Goal: Find specific page/section: Find specific page/section

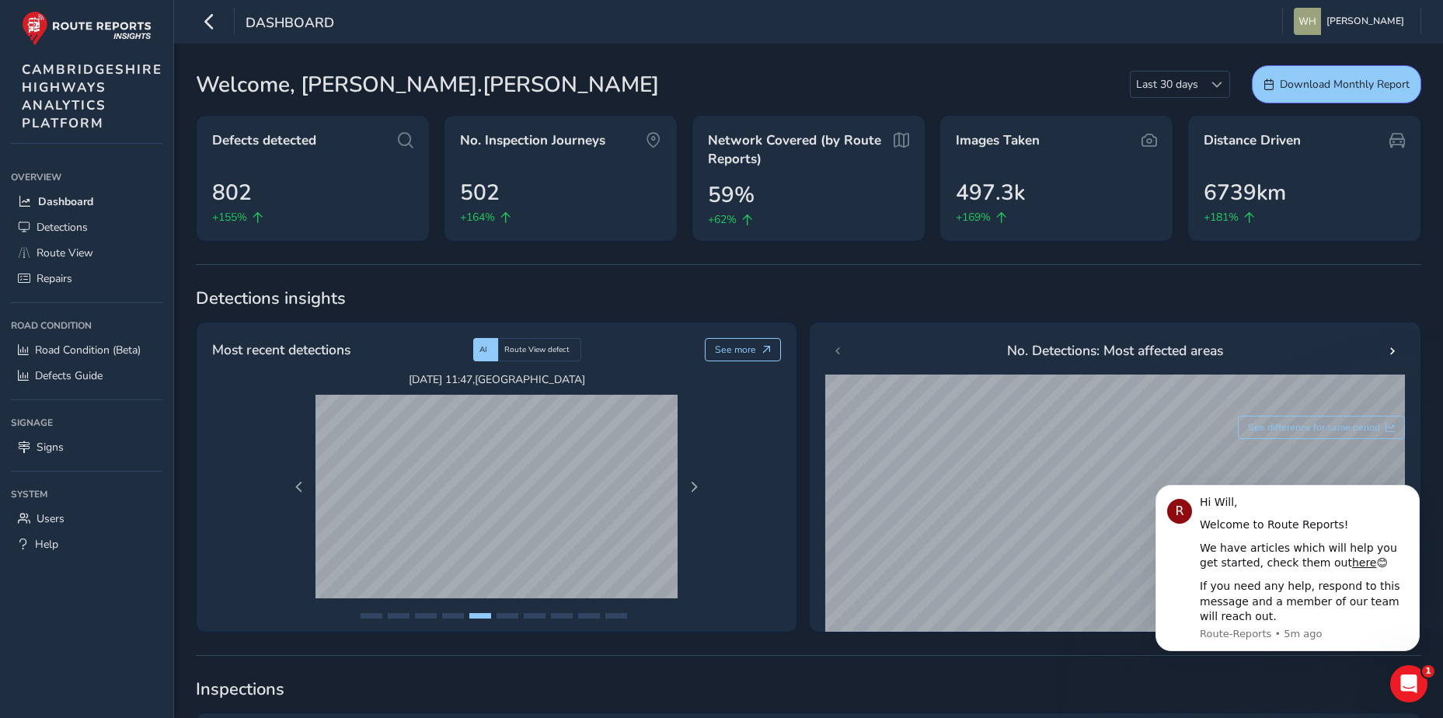
click at [592, 77] on div "Welcome, [PERSON_NAME].[PERSON_NAME] Last 30 days Last 30 days Download Monthly…" at bounding box center [808, 84] width 1225 height 38
click at [1416, 486] on icon "Dismiss notification" at bounding box center [1415, 489] width 9 height 9
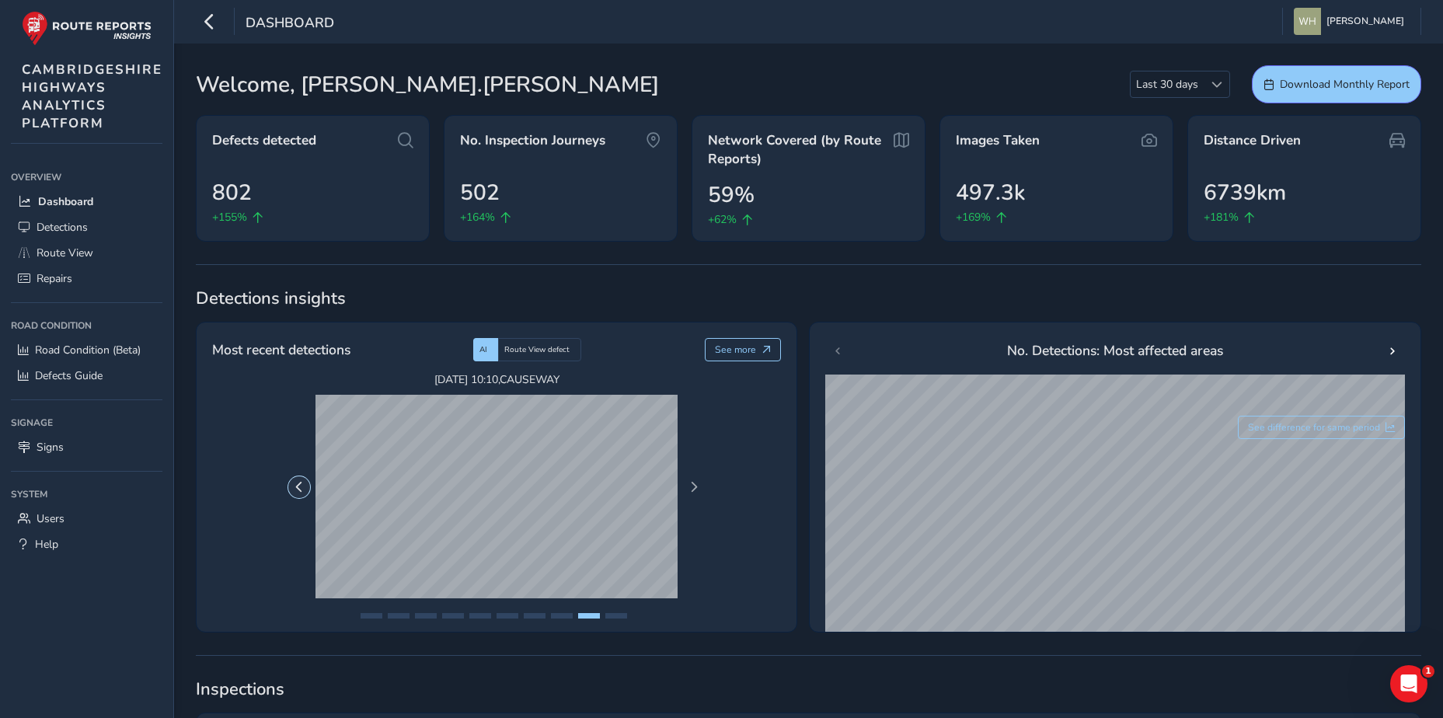
click at [299, 485] on span "Previous Page" at bounding box center [299, 487] width 11 height 11
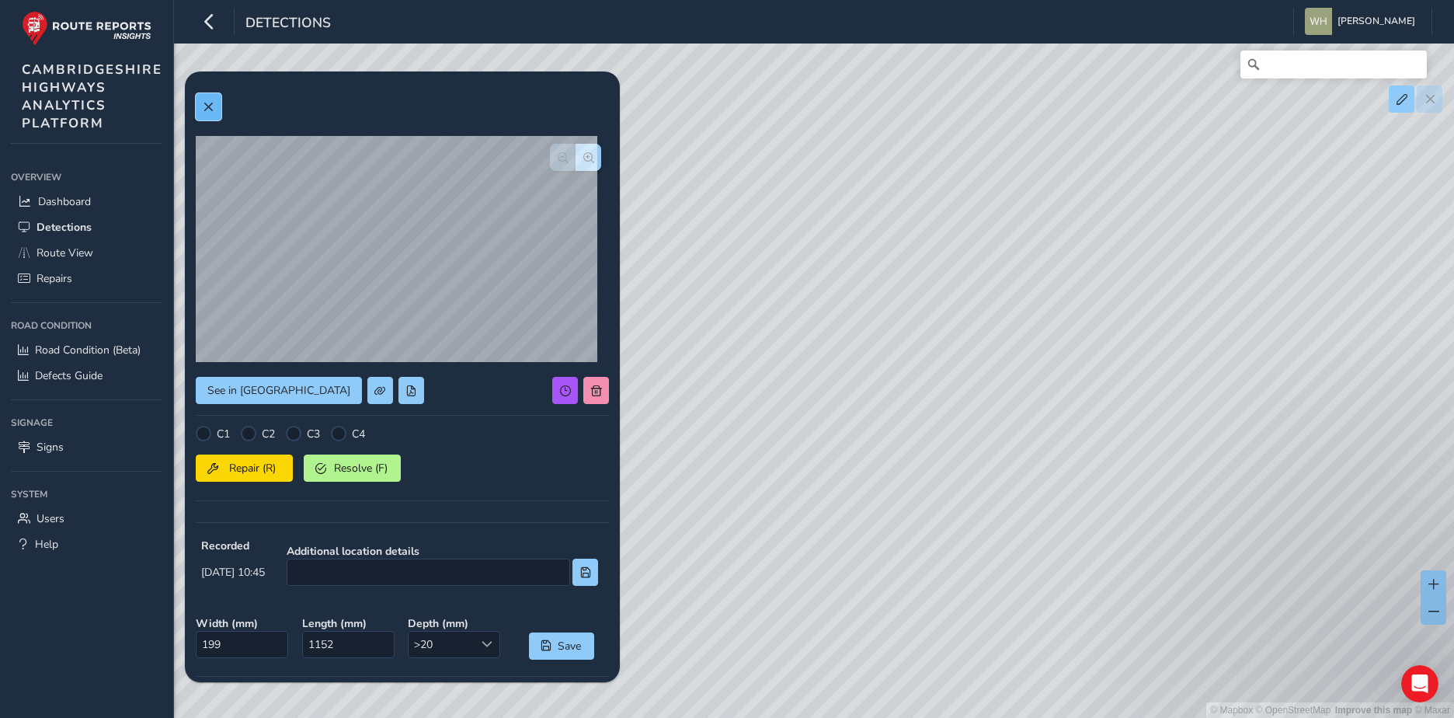
click at [209, 103] on span at bounding box center [208, 107] width 11 height 11
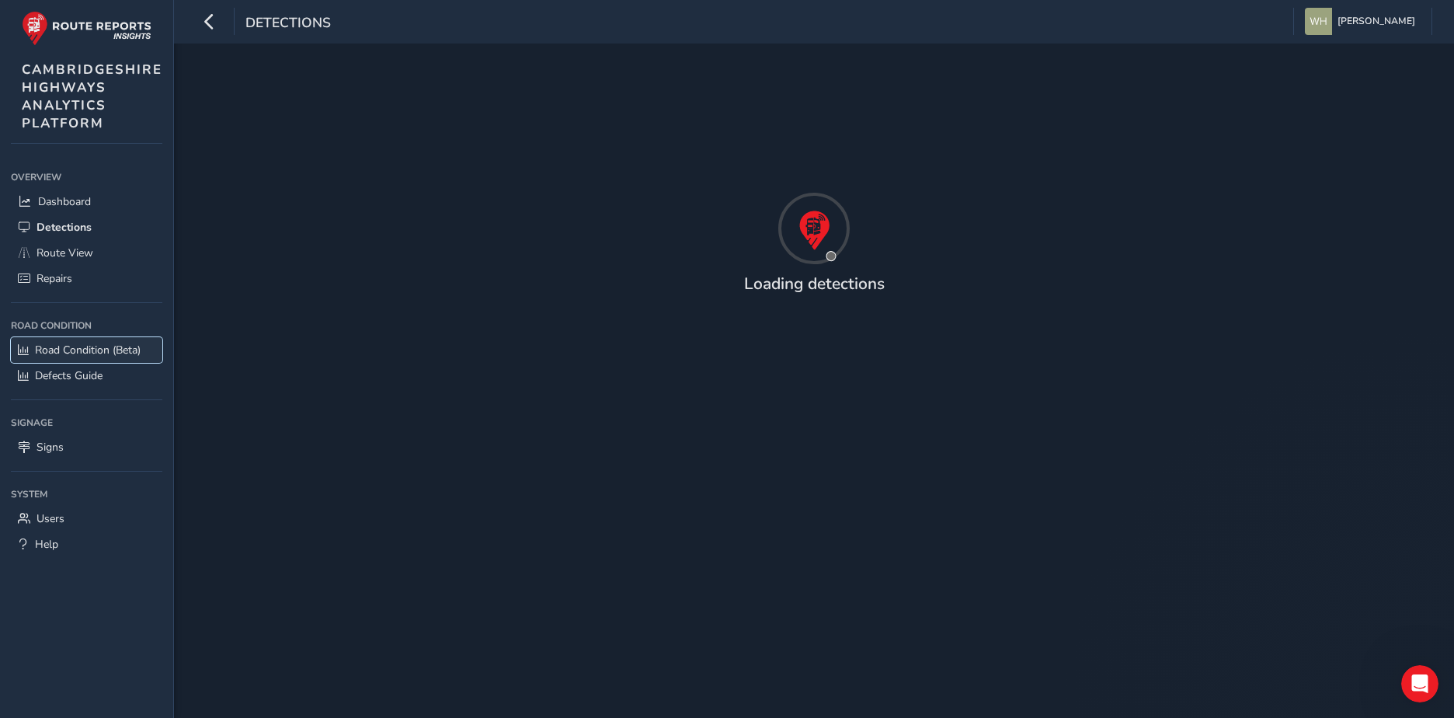
click at [89, 349] on span "Road Condition (Beta)" at bounding box center [88, 350] width 106 height 15
